Goal: Download file/media

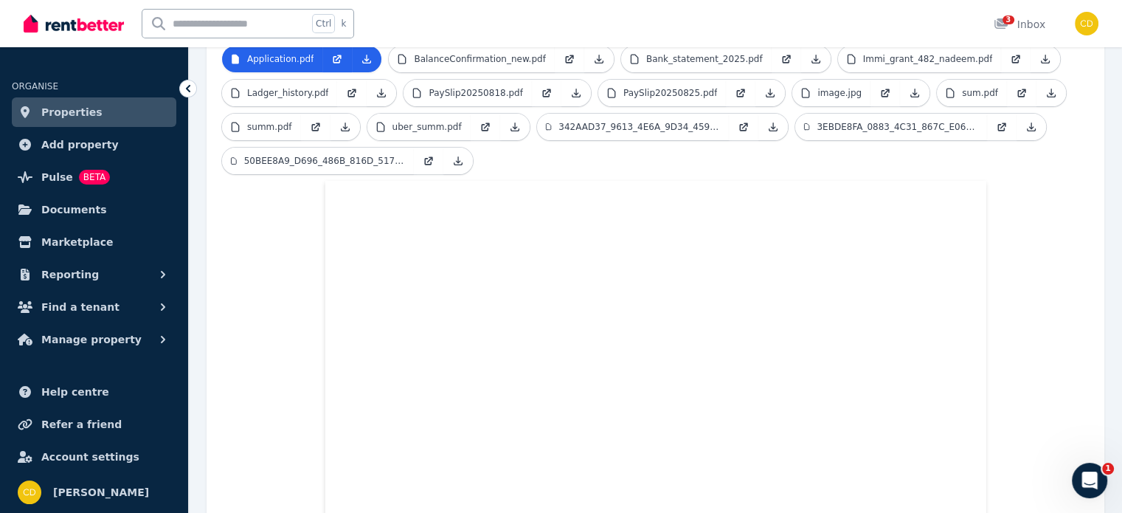
scroll to position [339, 0]
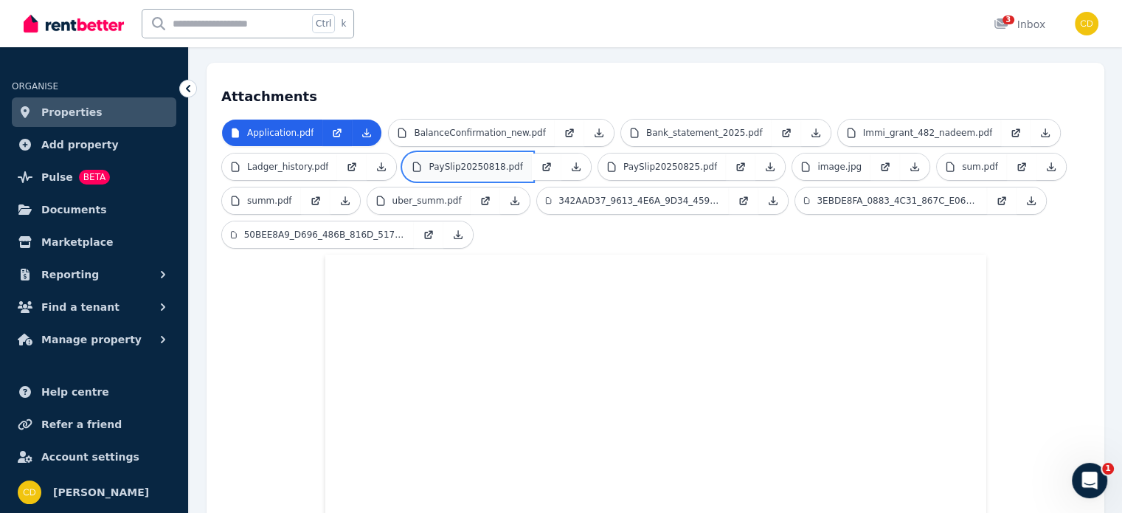
click at [455, 161] on p "PaySlip20250818.pdf" at bounding box center [476, 167] width 94 height 12
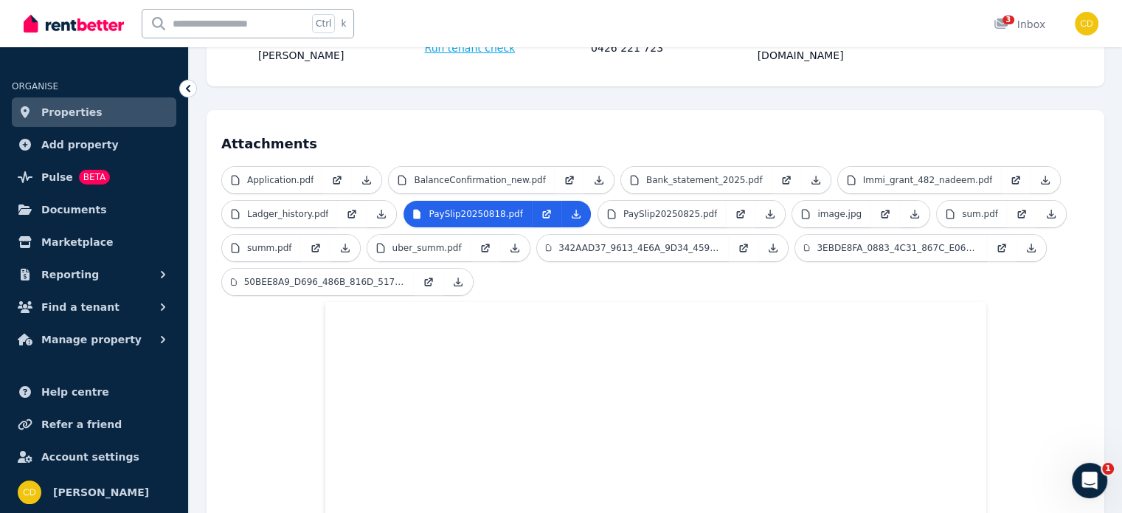
scroll to position [266, 0]
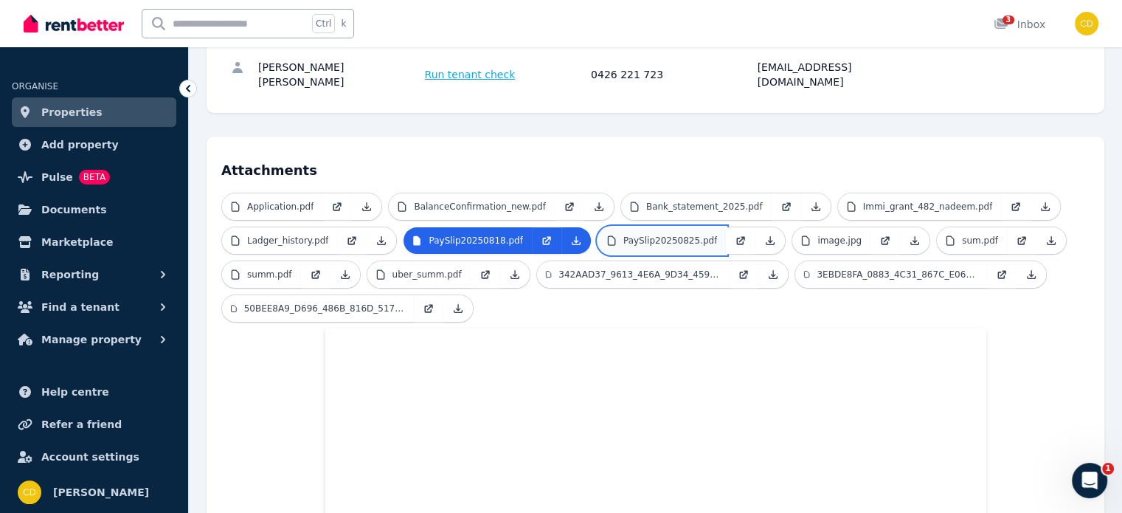
click at [675, 235] on p "PaySlip20250825.pdf" at bounding box center [670, 241] width 94 height 12
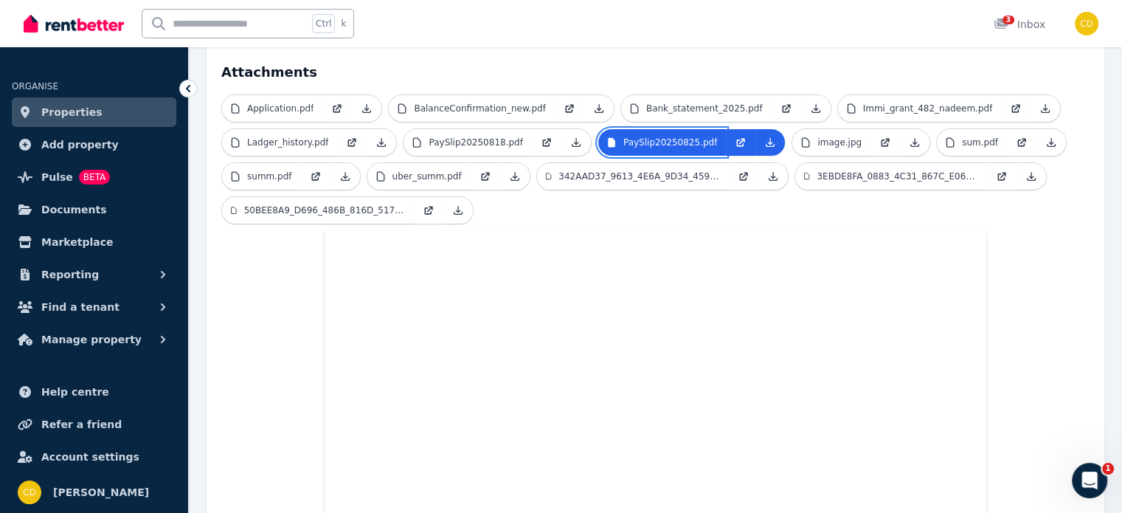
scroll to position [339, 0]
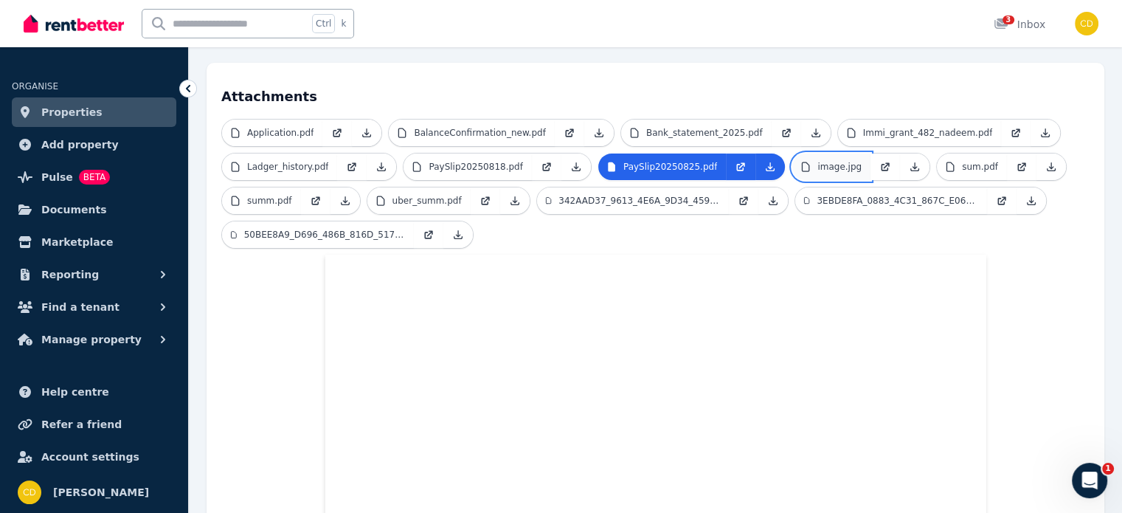
click at [818, 153] on link "image.jpg" at bounding box center [831, 166] width 78 height 27
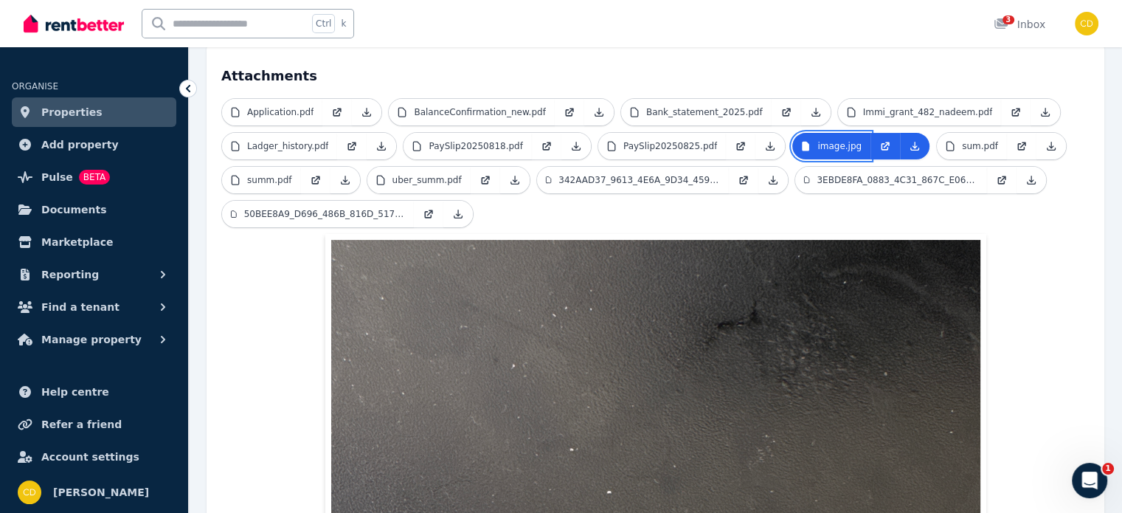
scroll to position [353, 0]
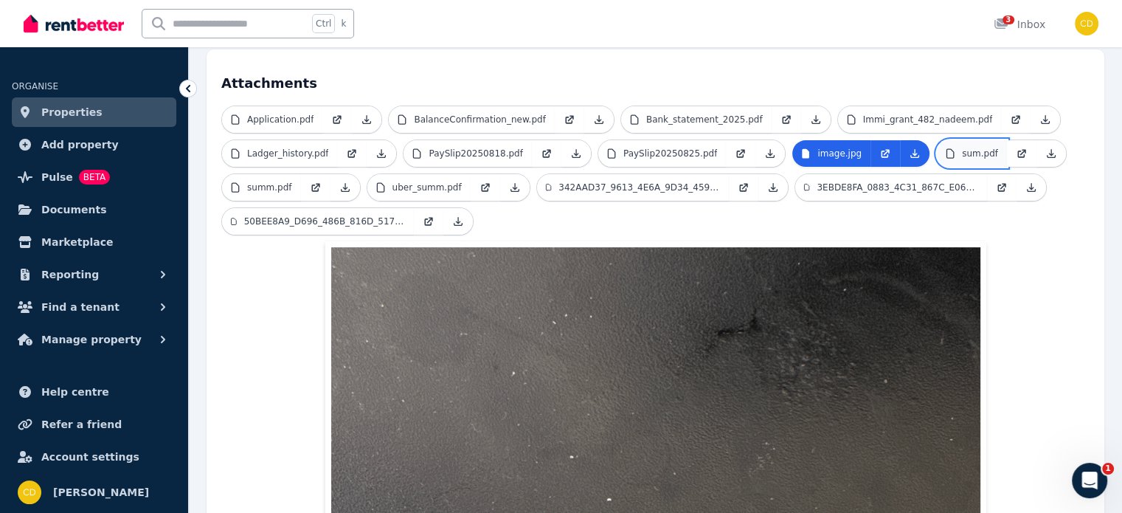
click at [937, 140] on link "sum.pdf" at bounding box center [972, 153] width 70 height 27
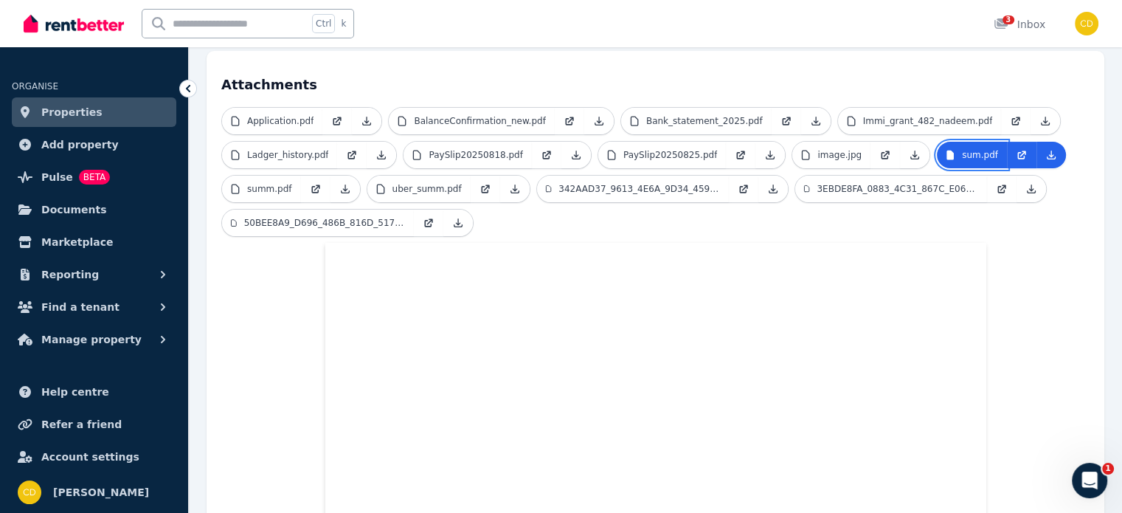
scroll to position [266, 0]
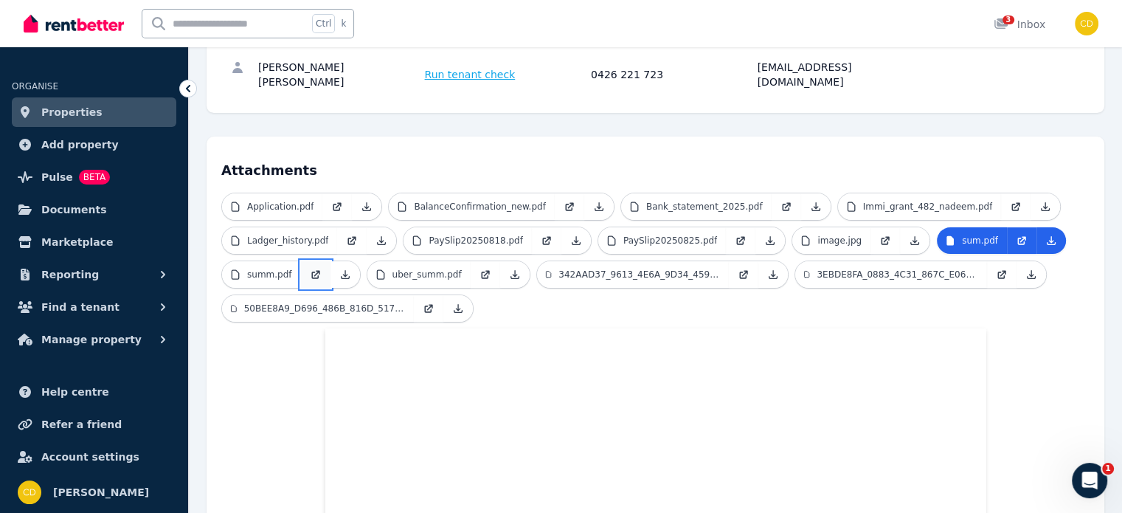
click at [301, 261] on link at bounding box center [316, 274] width 30 height 27
click at [434, 269] on p "uber_summ.pdf" at bounding box center [427, 275] width 69 height 12
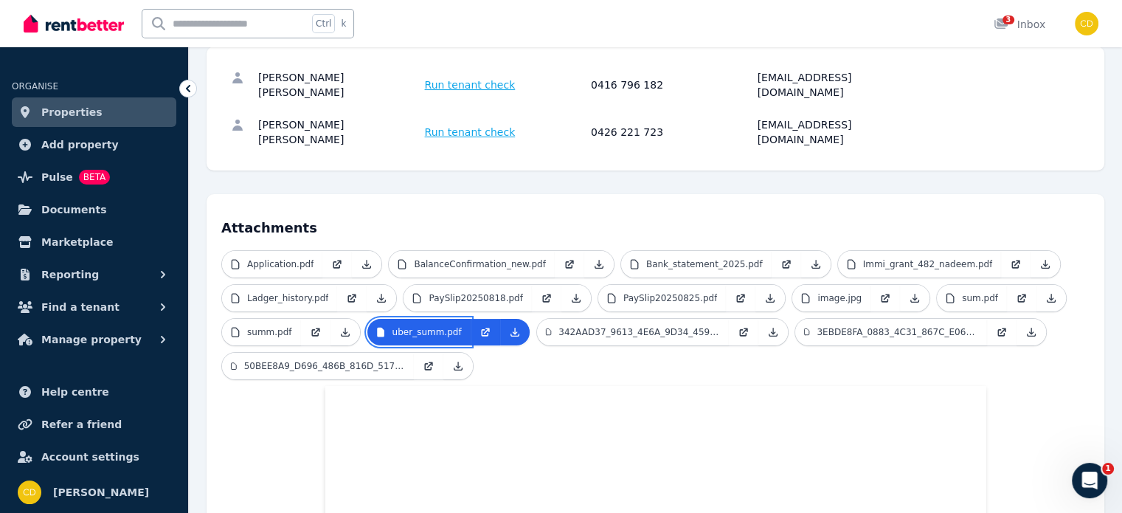
scroll to position [192, 0]
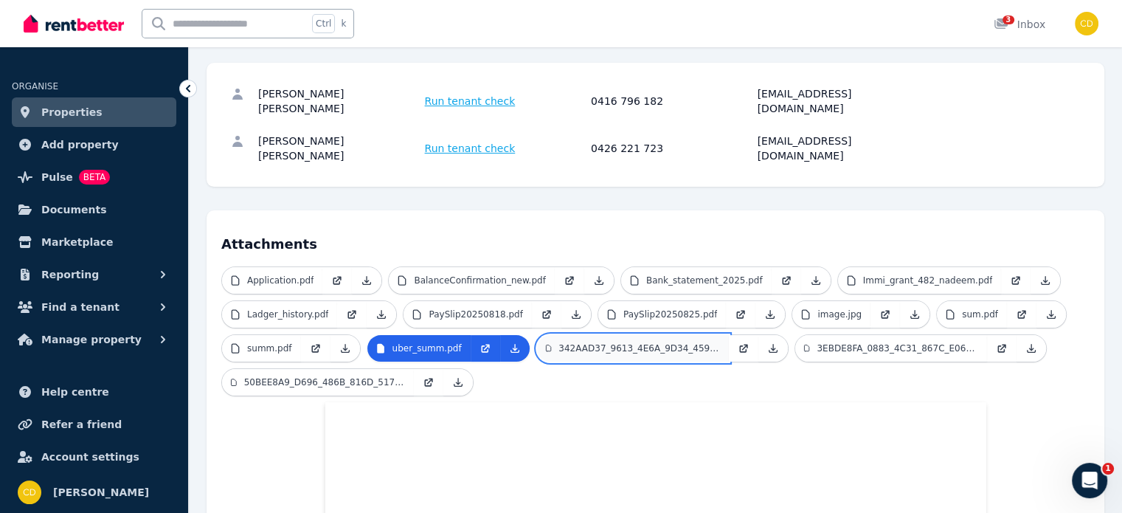
click at [602, 342] on p "342AAD37_9613_4E6A_9D34_459EEF1023E3.png" at bounding box center [639, 348] width 161 height 12
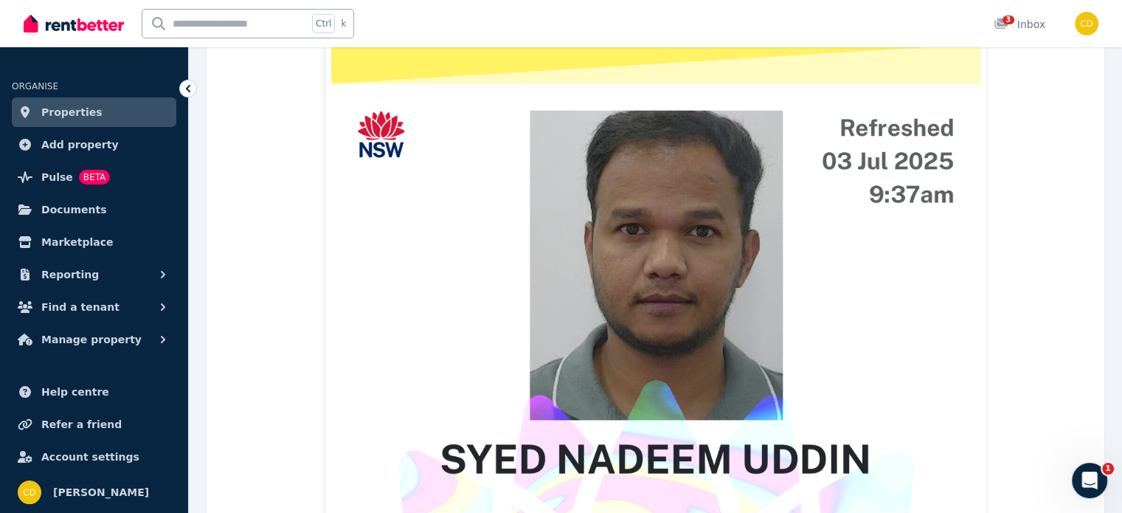
scroll to position [708, 0]
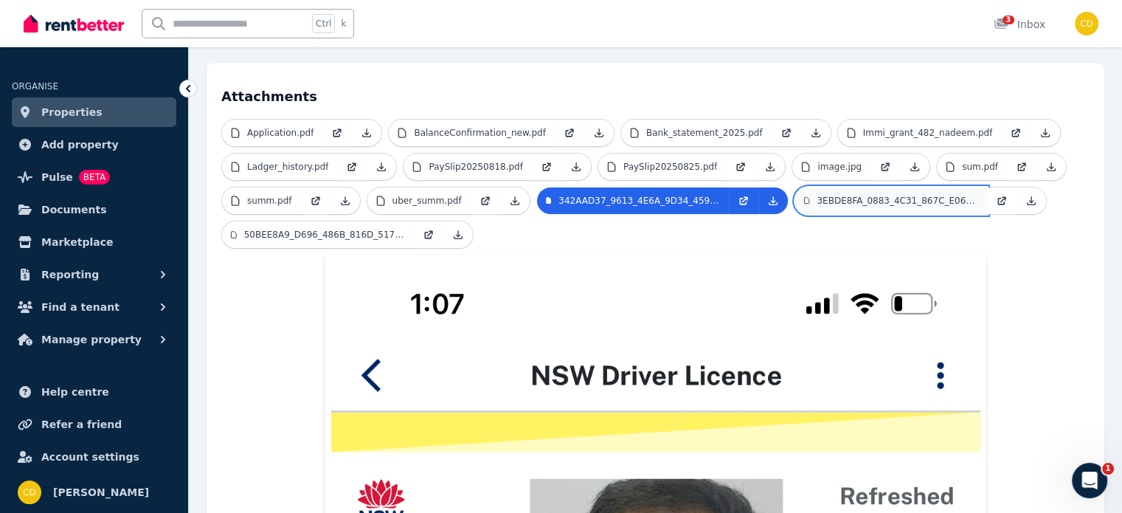
click at [821, 195] on p "3EBDE8FA_0883_4C31_867C_E06125986874.png" at bounding box center [897, 201] width 161 height 12
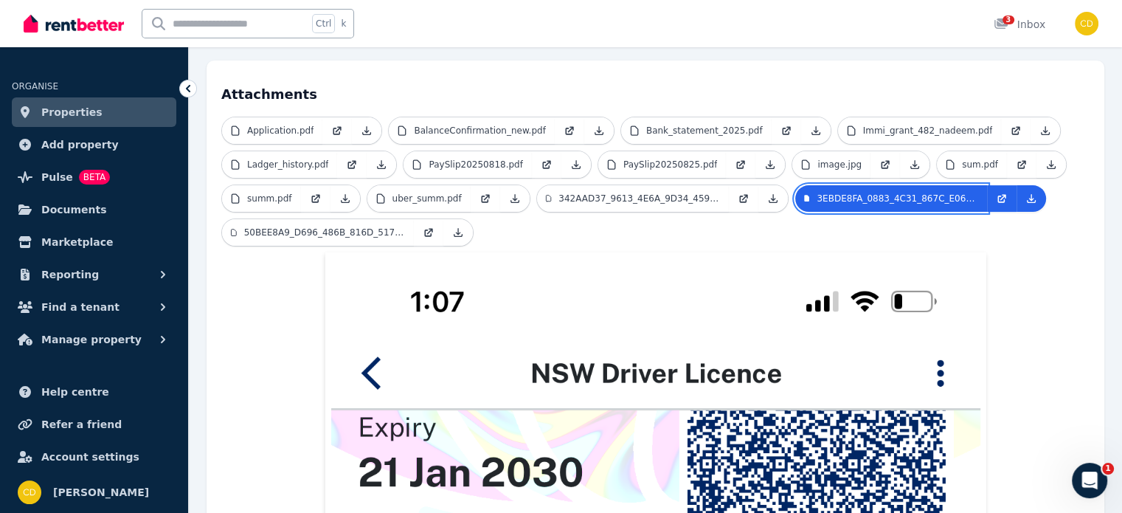
scroll to position [266, 0]
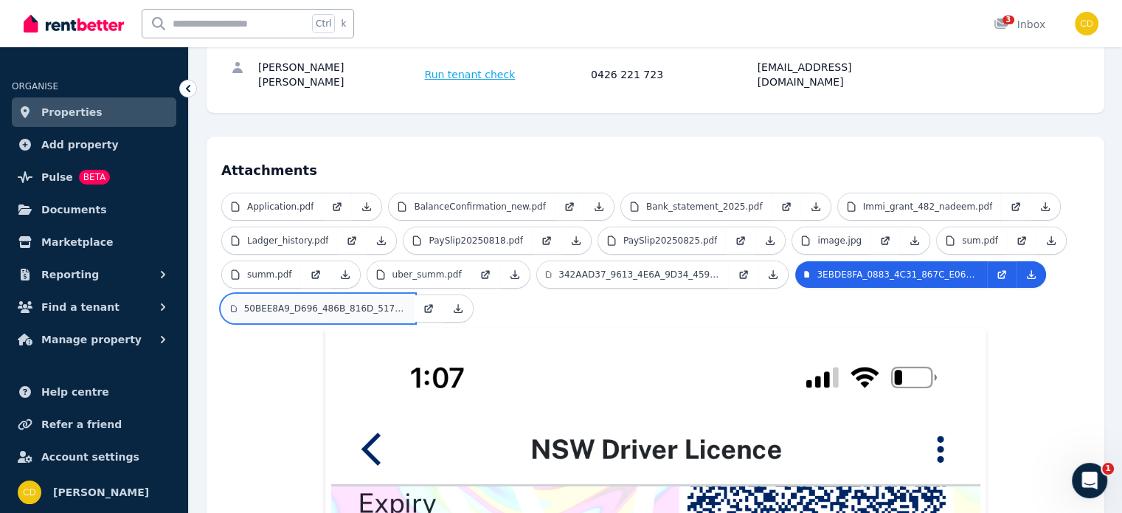
click at [292, 303] on p "50BEE8A9_D696_486B_816D_517BF8791C59.png" at bounding box center [324, 309] width 161 height 12
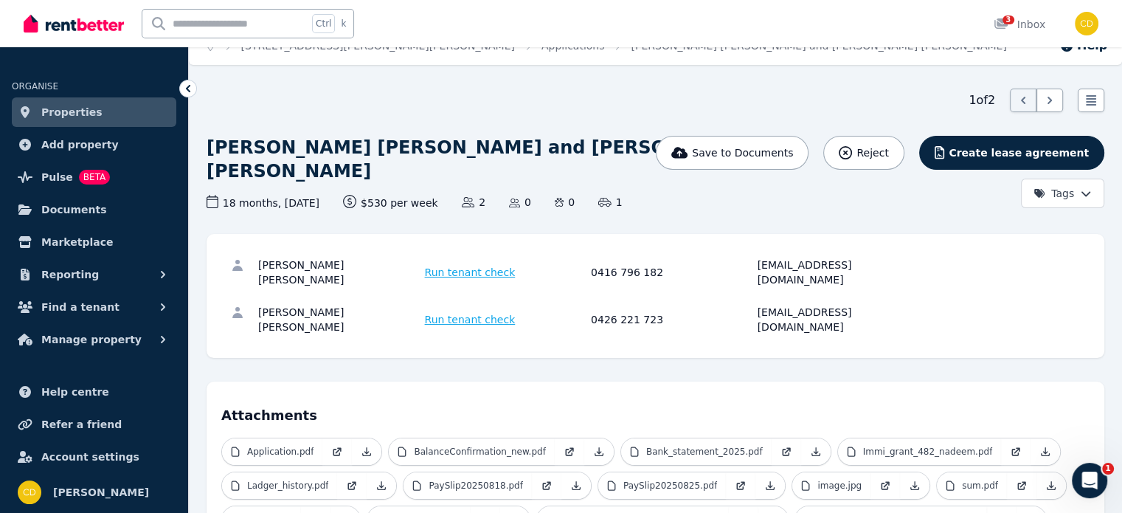
scroll to position [0, 0]
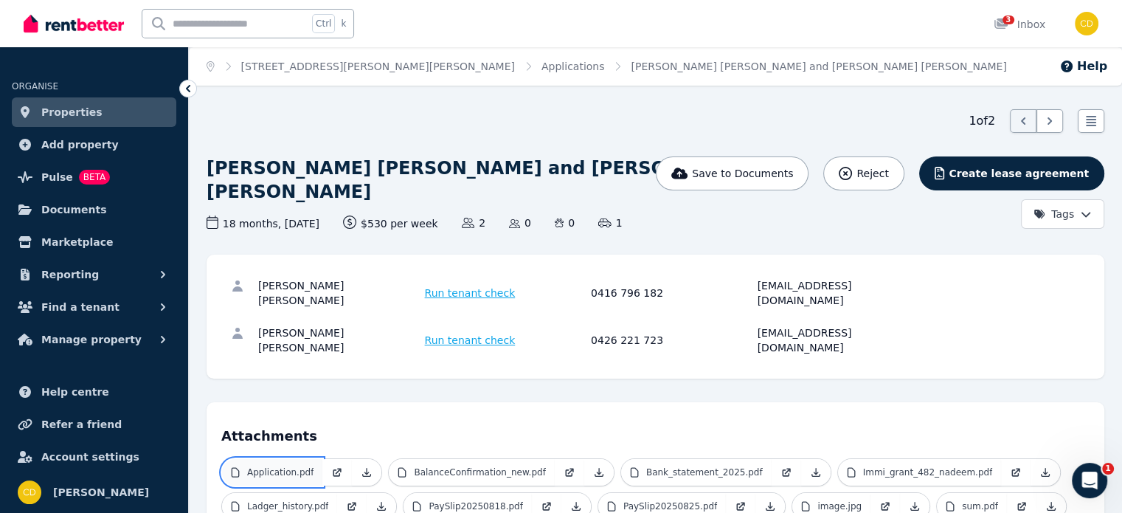
click at [286, 466] on p "Application.pdf" at bounding box center [280, 472] width 66 height 12
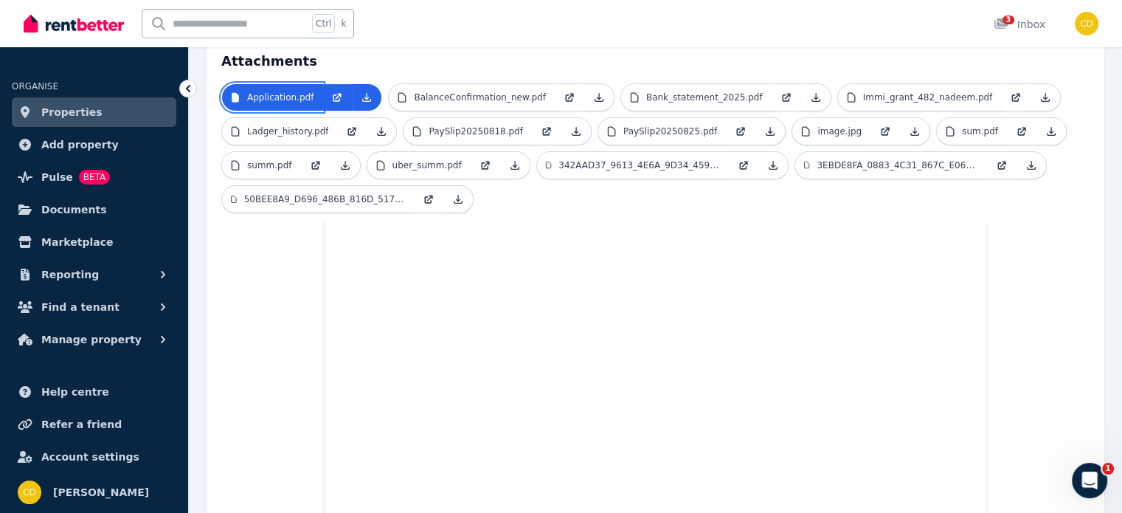
scroll to position [80, 0]
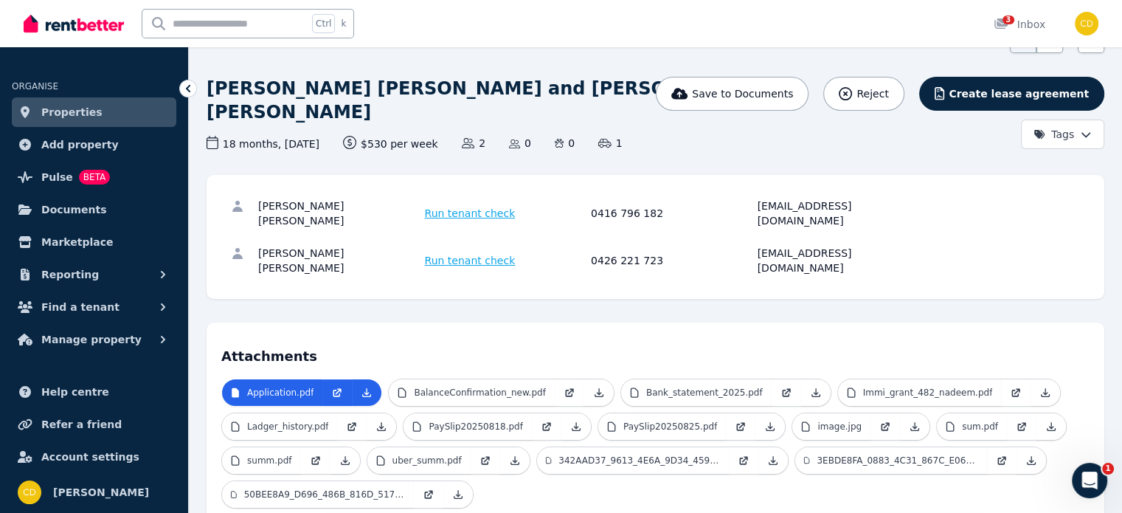
click at [671, 254] on div "[PERSON_NAME] [PERSON_NAME] Run tenant check 0416 796 182 [EMAIL_ADDRESS][DOMAI…" at bounding box center [656, 237] width 898 height 124
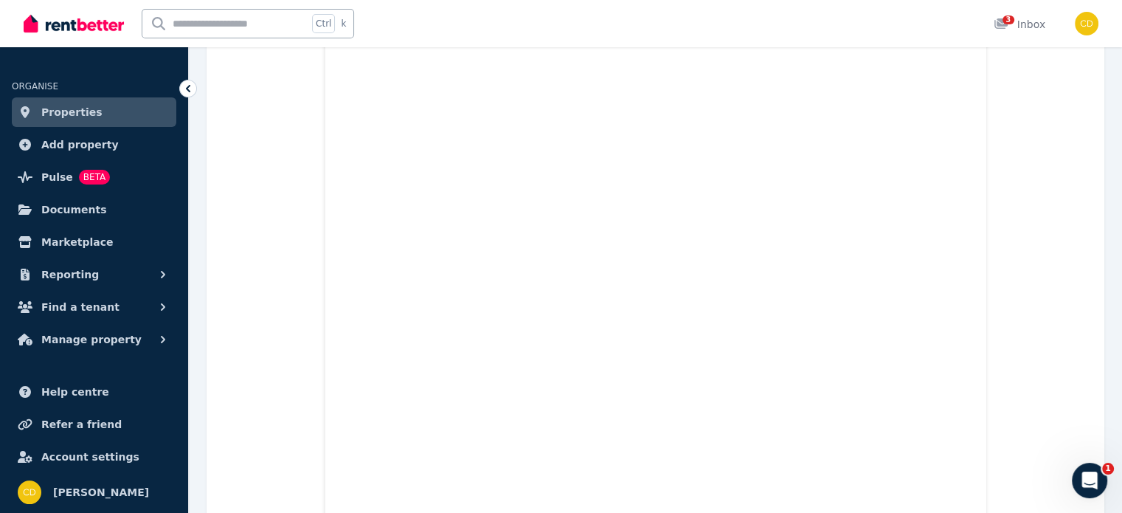
scroll to position [3253, 0]
